Goal: Information Seeking & Learning: Find contact information

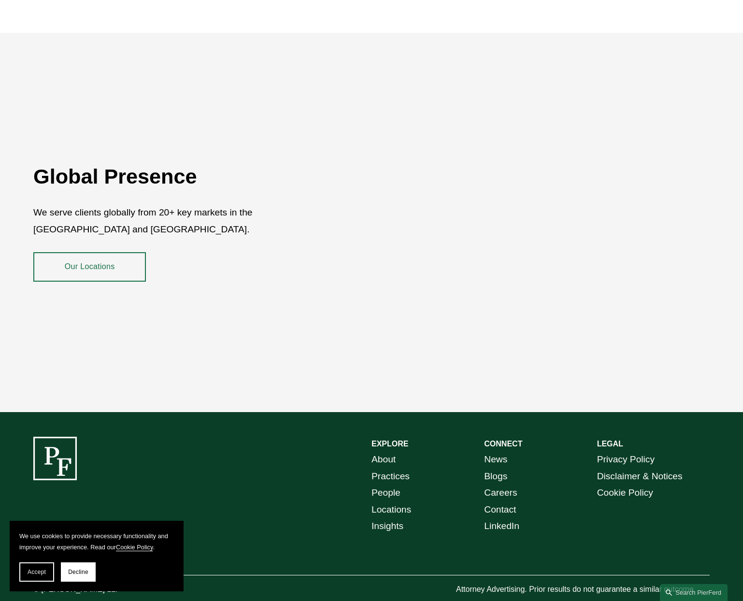
scroll to position [1716, 0]
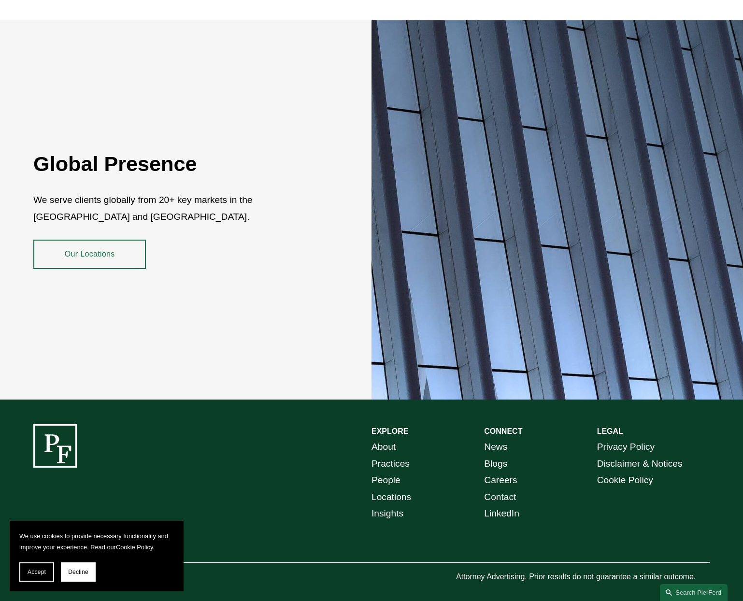
click at [383, 476] on link "People" at bounding box center [386, 480] width 29 height 17
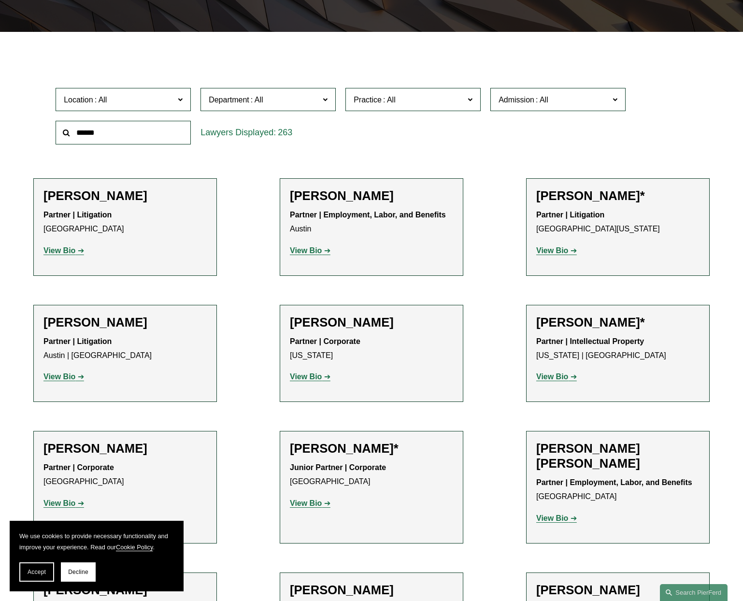
scroll to position [280, 0]
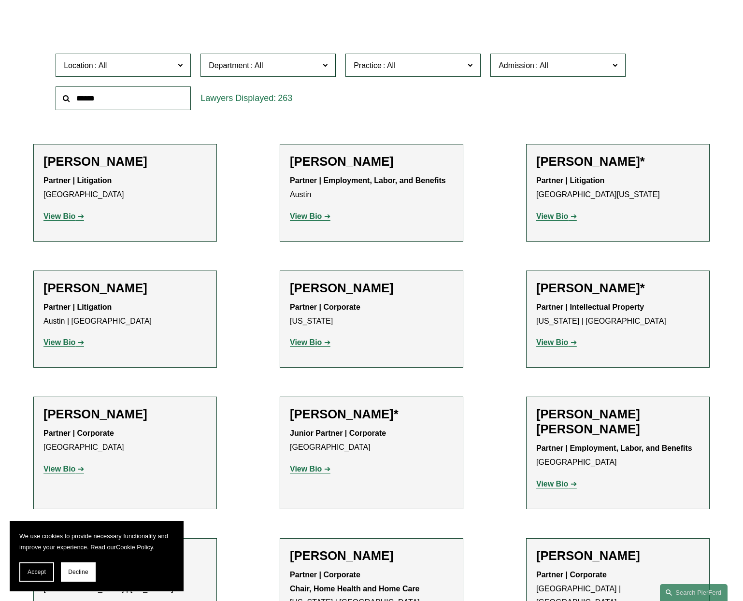
click at [273, 74] on label "Department" at bounding box center [268, 66] width 135 height 24
click at [281, 68] on span "Department" at bounding box center [264, 65] width 111 height 13
click at [392, 58] on label "Practice" at bounding box center [413, 66] width 135 height 24
click at [0, 0] on link "Employment and Labor" at bounding box center [0, 0] width 0 height 0
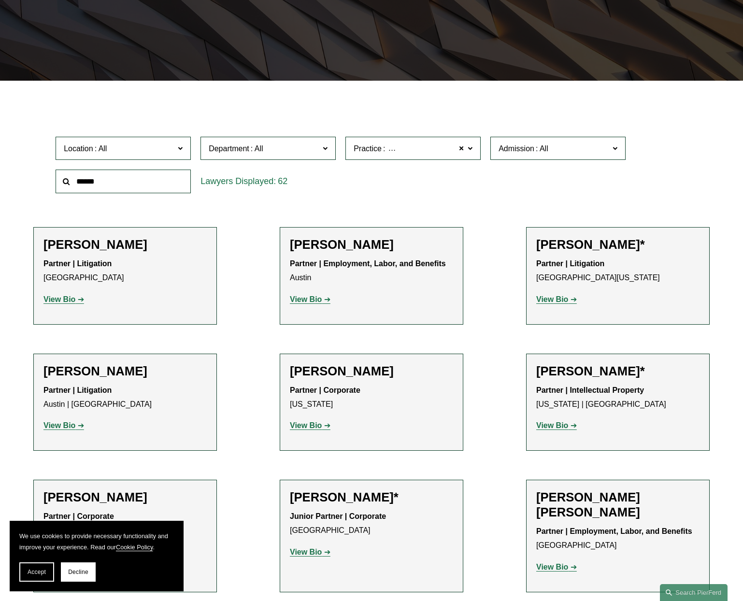
scroll to position [180, 0]
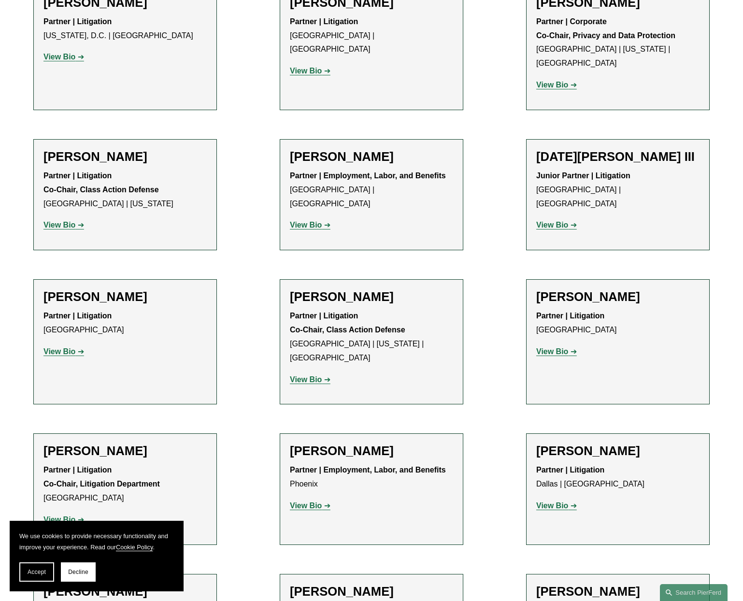
scroll to position [2123, 0]
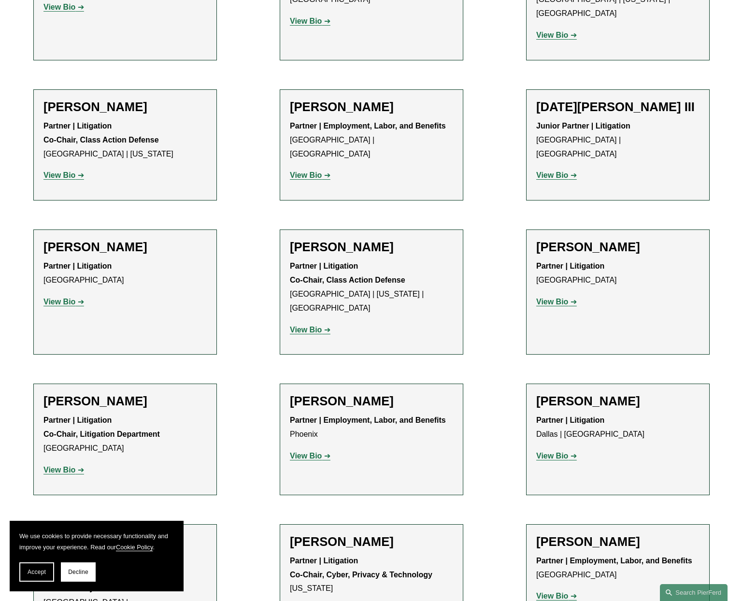
click at [318, 452] on strong "View Bio" at bounding box center [306, 456] width 32 height 8
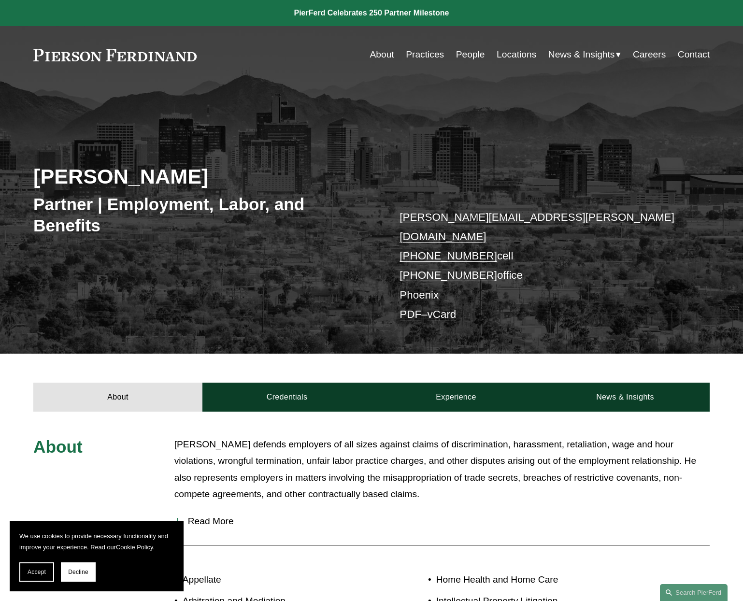
click at [55, 185] on h2 "[PERSON_NAME]" at bounding box center [202, 176] width 338 height 25
drag, startPoint x: 55, startPoint y: 185, endPoint x: 160, endPoint y: 182, distance: 105.4
click at [160, 182] on h2 "[PERSON_NAME]" at bounding box center [202, 176] width 338 height 25
copy h2 "[PERSON_NAME]"
click at [249, 281] on div "[PERSON_NAME] Partner | Employment, Labor, and Benefits [PERSON_NAME][EMAIL_ADD…" at bounding box center [371, 230] width 743 height 248
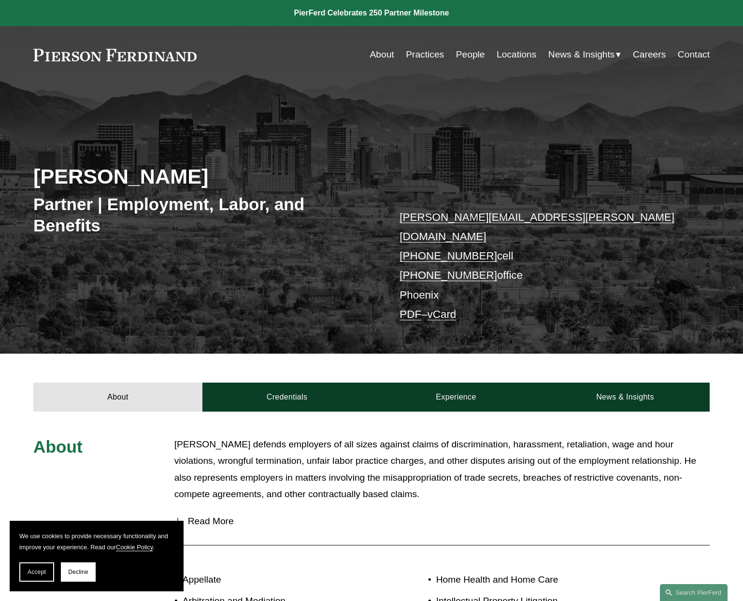
click at [374, 441] on p "[PERSON_NAME] defends employers of all sizes against claims of discrimination, …" at bounding box center [443, 470] width 536 height 67
click at [38, 574] on span "Accept" at bounding box center [37, 572] width 18 height 7
